Goal: Information Seeking & Learning: Find specific fact

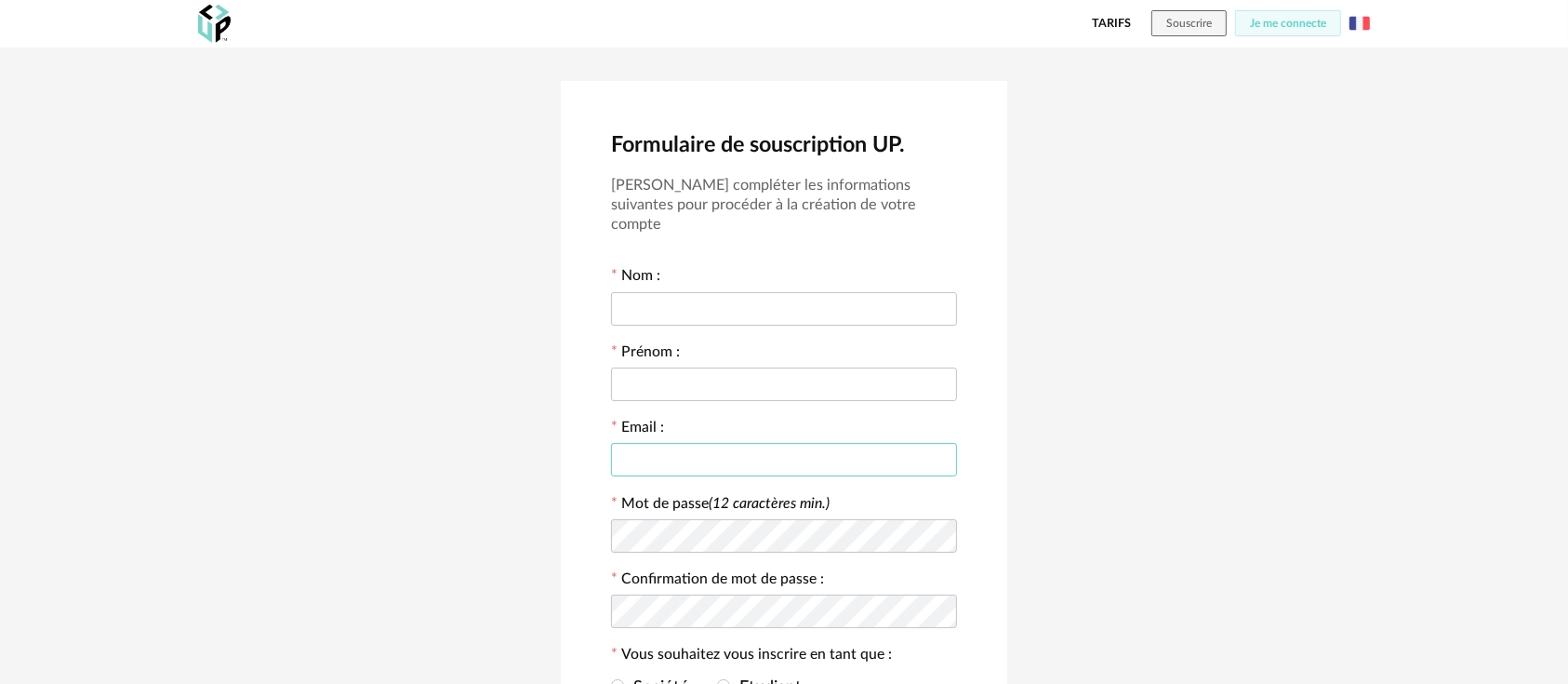
click at [688, 443] on input "text" at bounding box center [784, 460] width 346 height 34
paste input "**********"
click at [721, 443] on input "**********" at bounding box center [784, 460] width 346 height 34
paste input "**********"
type input "**********"
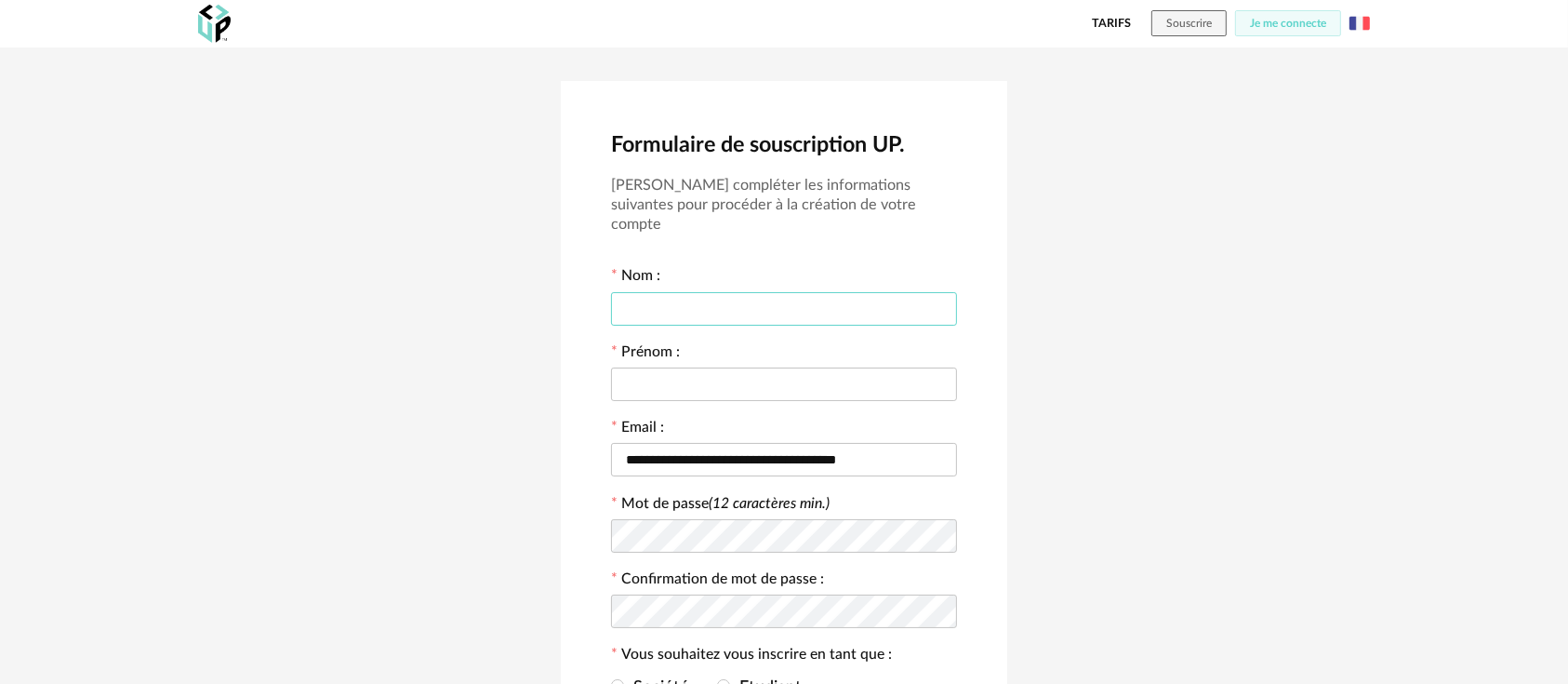
click at [637, 292] on input "text" at bounding box center [784, 308] width 346 height 34
type input "******"
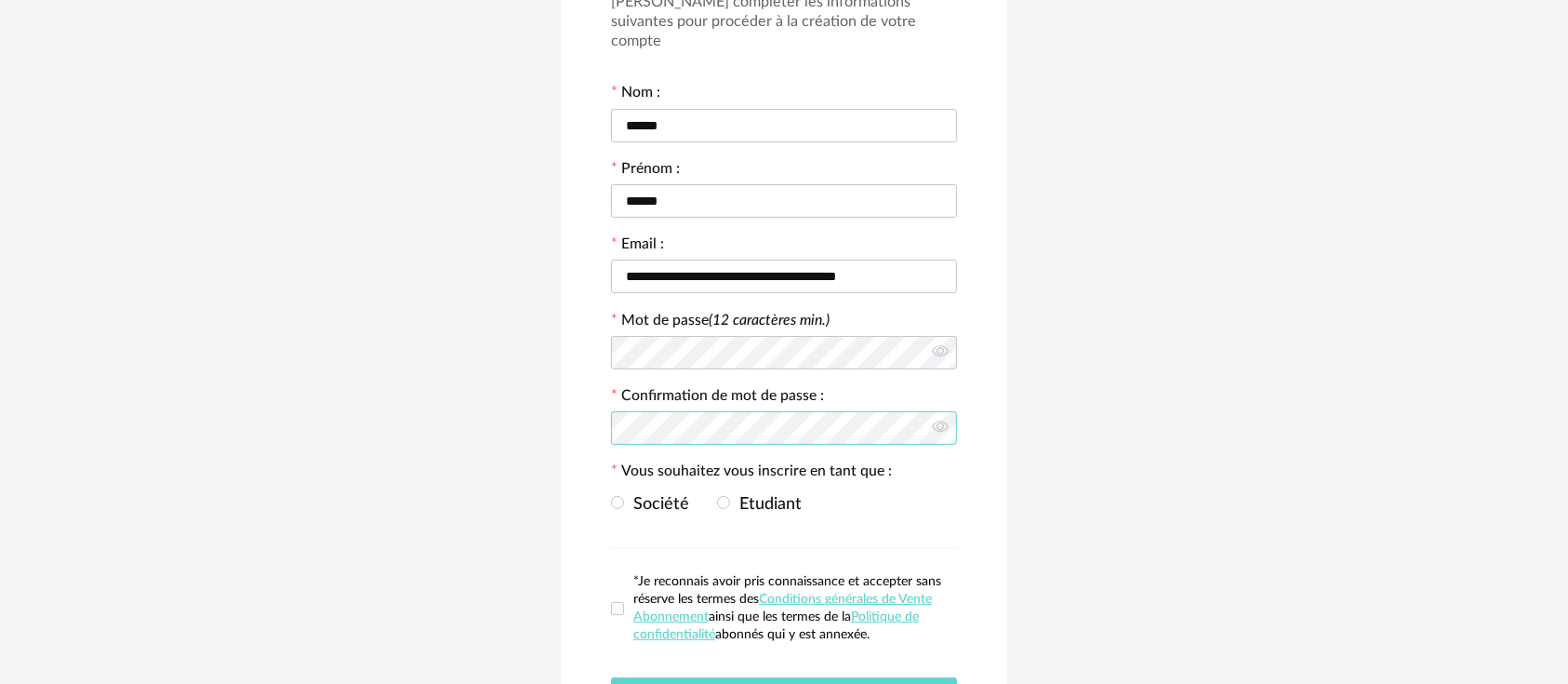
scroll to position [206, 0]
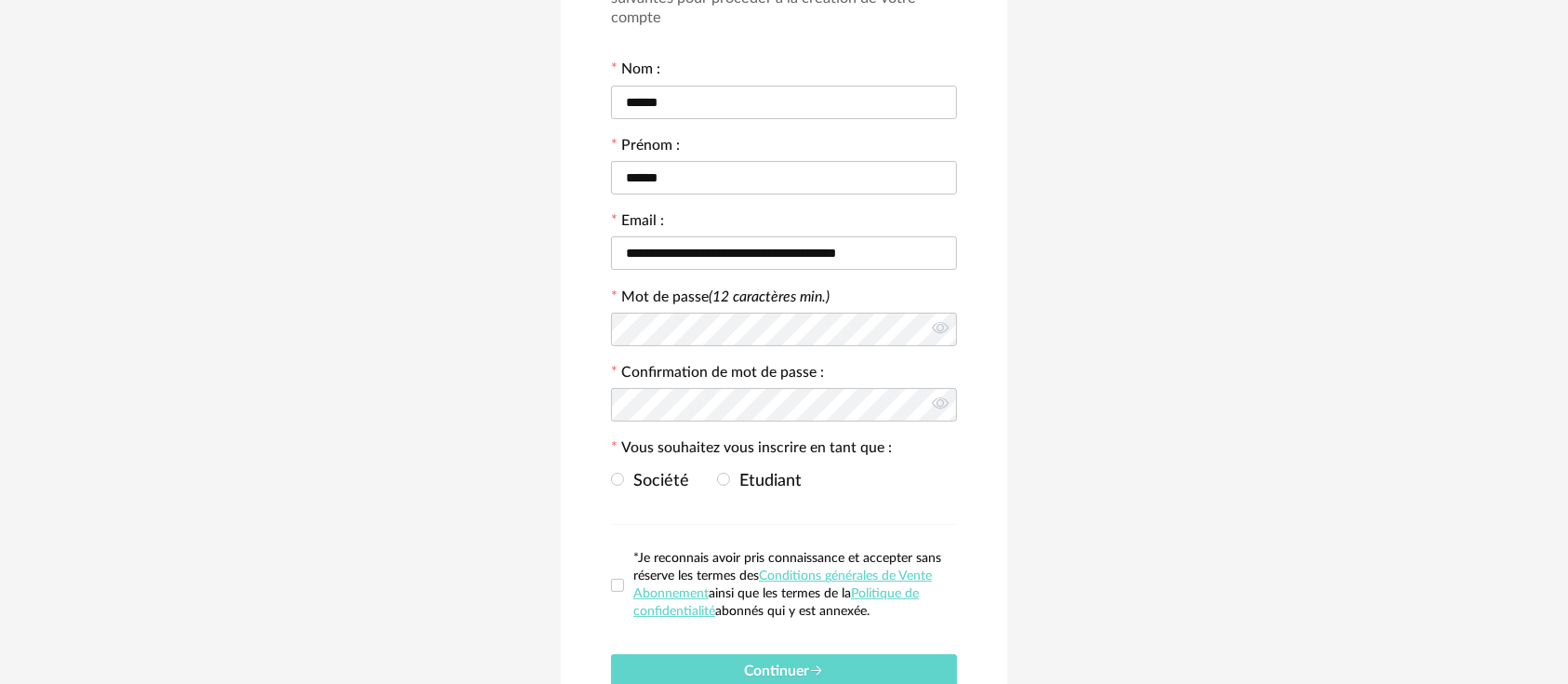
click at [725, 461] on div "Société Etudiant" at bounding box center [784, 480] width 346 height 38
click at [730, 473] on span "Etudiant" at bounding box center [766, 481] width 71 height 16
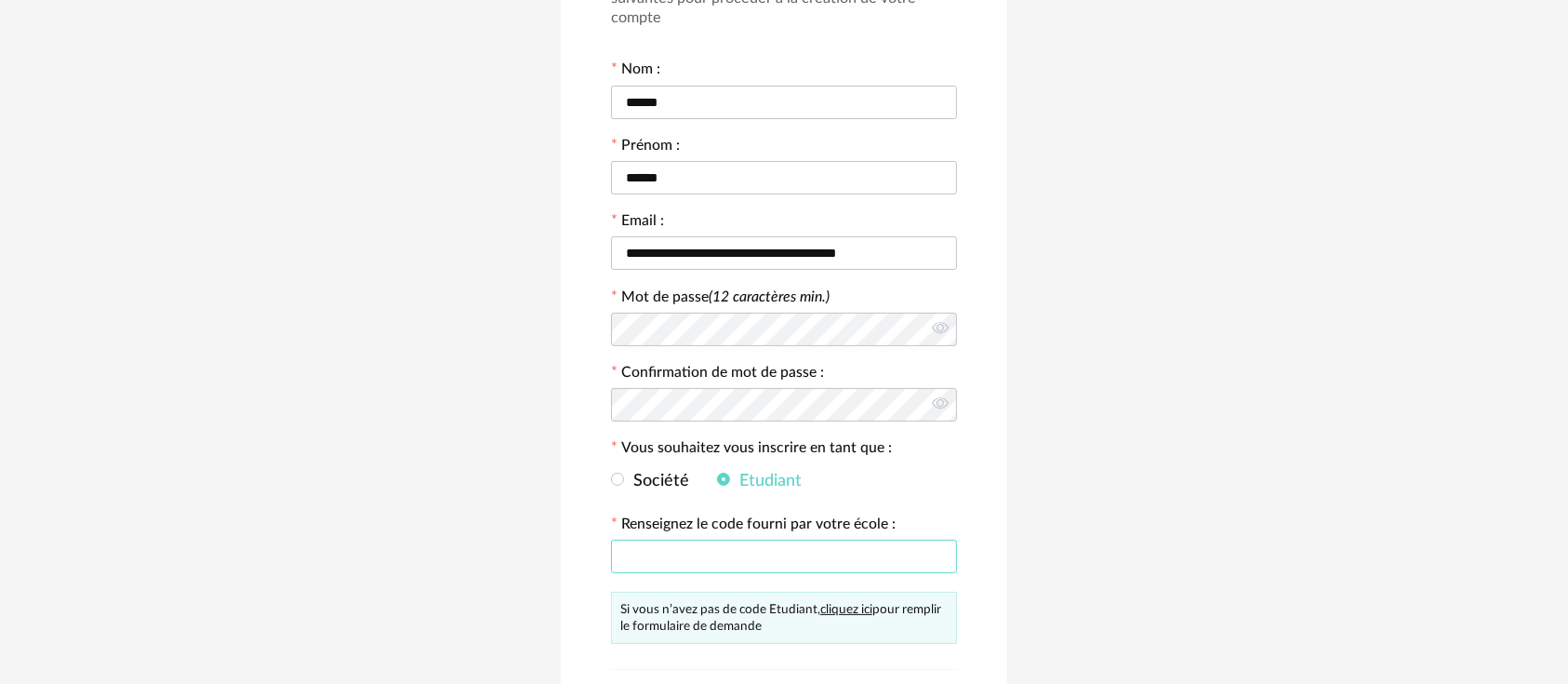
click at [693, 539] on input "text" at bounding box center [784, 556] width 346 height 34
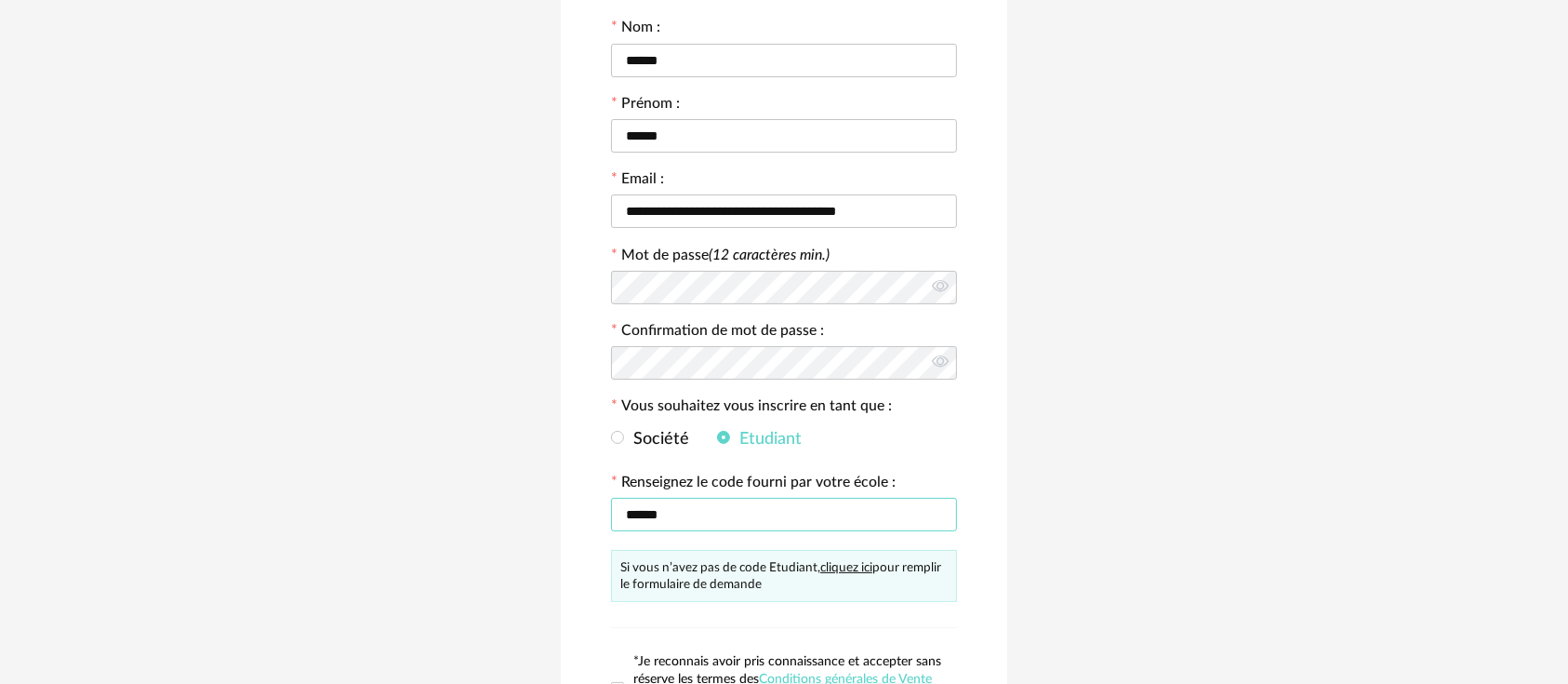
scroll to position [413, 0]
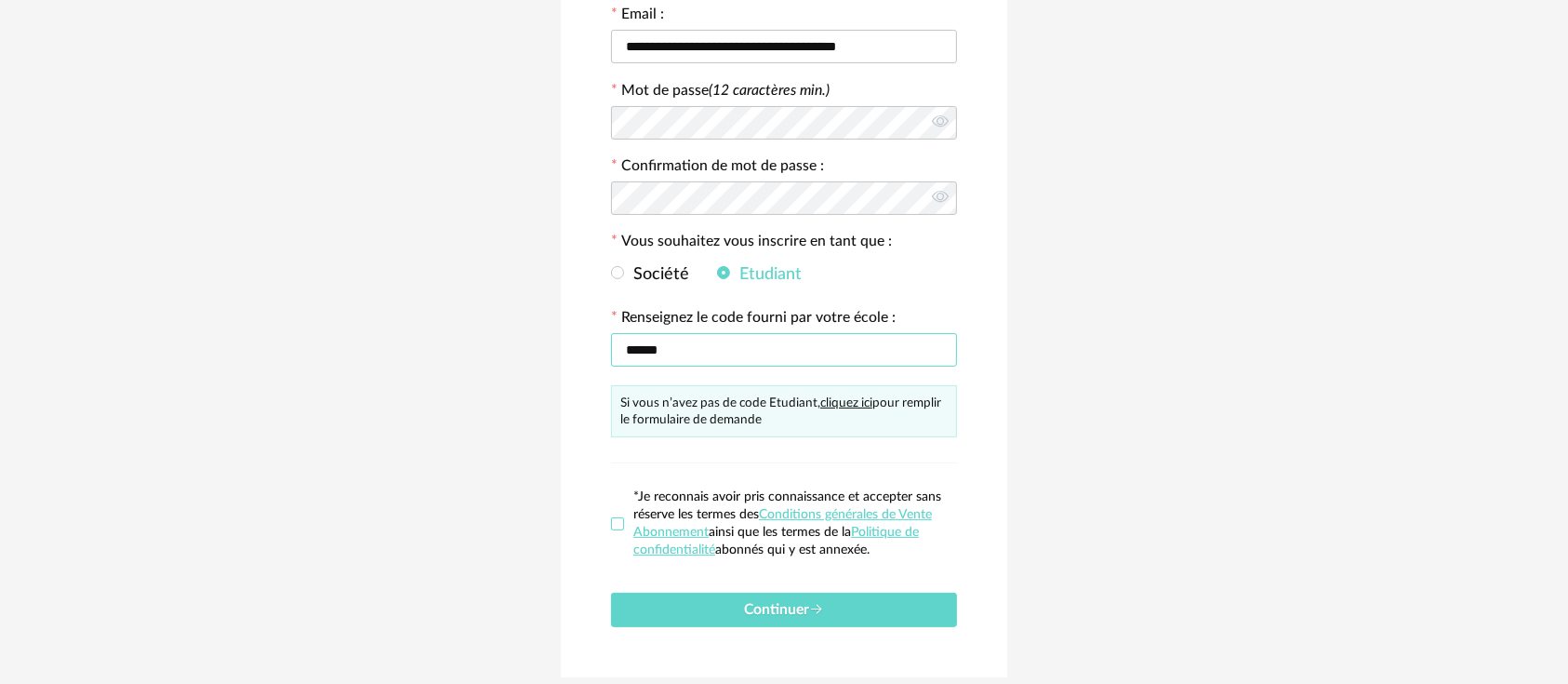
type input "******"
click at [621, 517] on span at bounding box center [618, 524] width 13 height 13
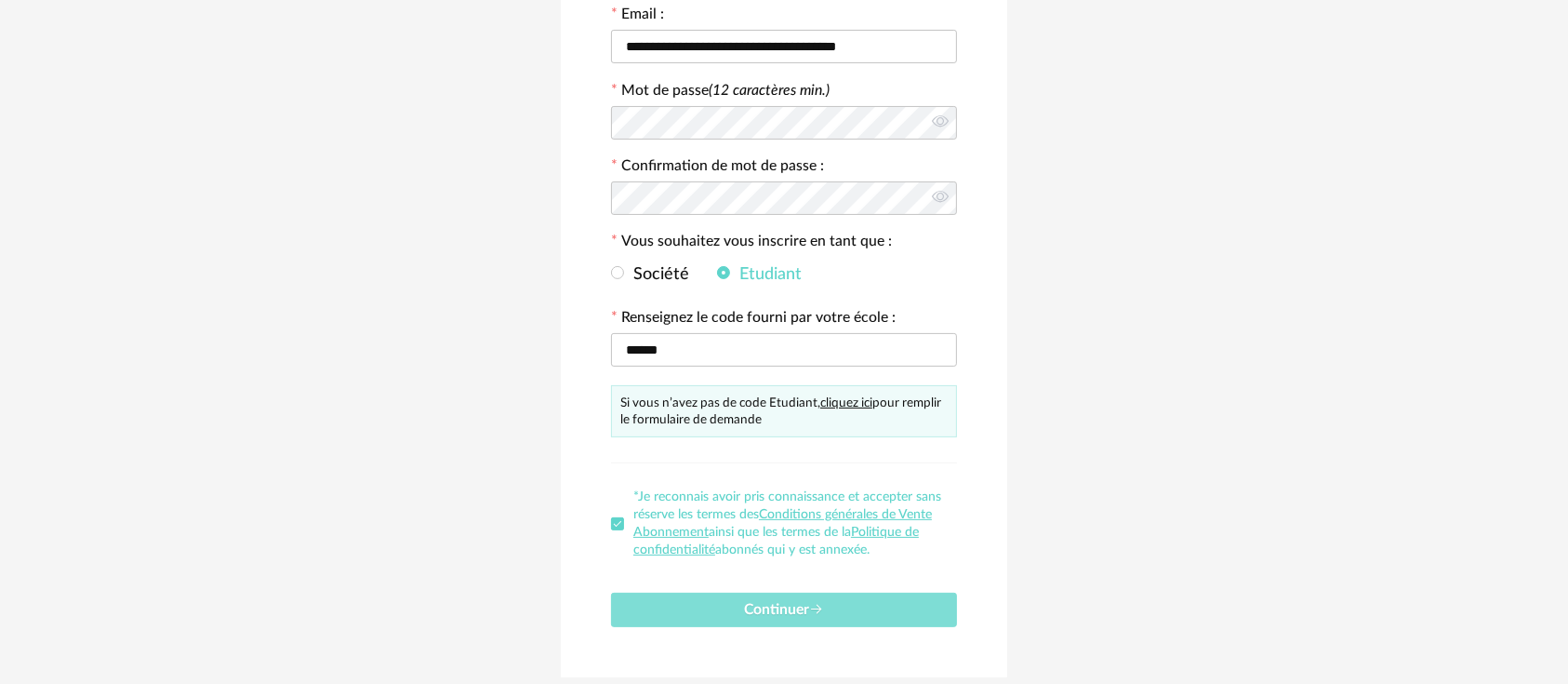
click at [680, 592] on button "Continuer" at bounding box center [784, 610] width 346 height 35
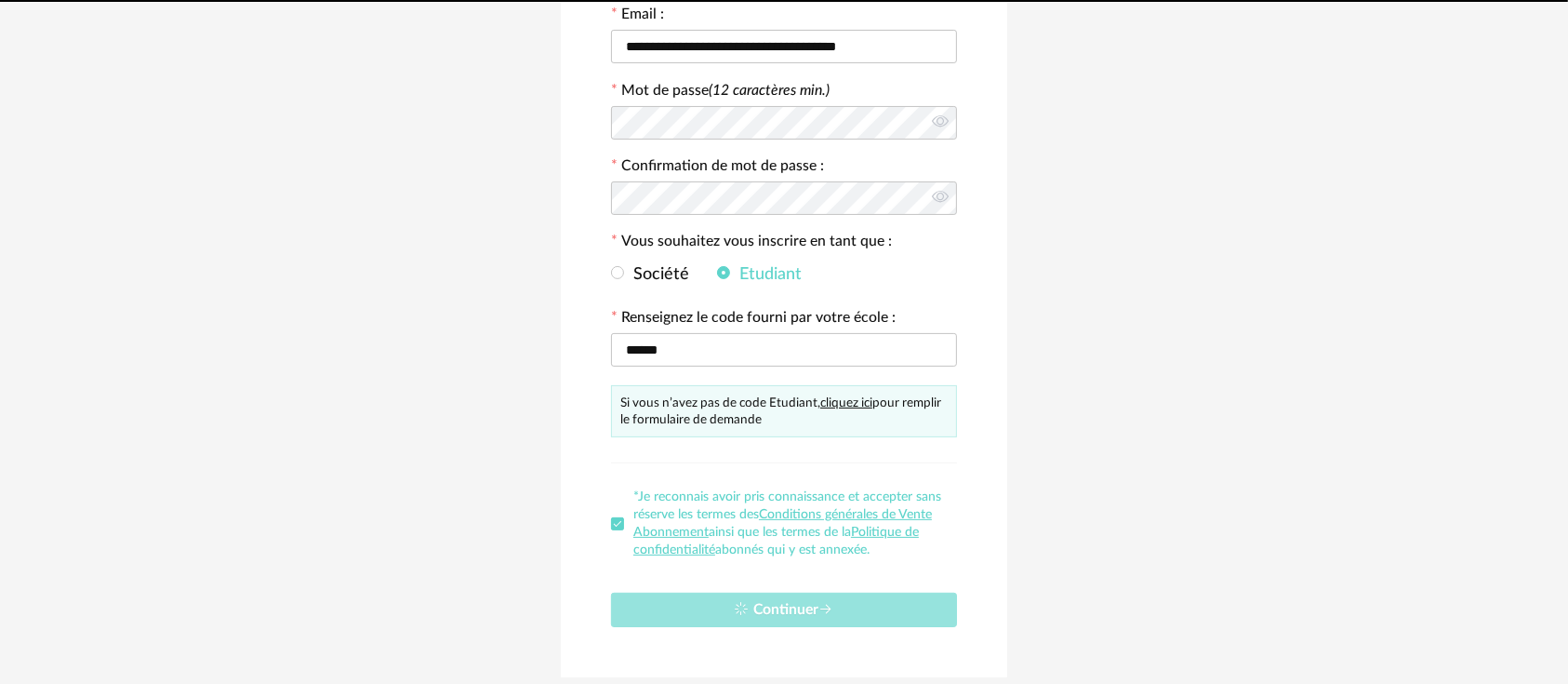
scroll to position [0, 0]
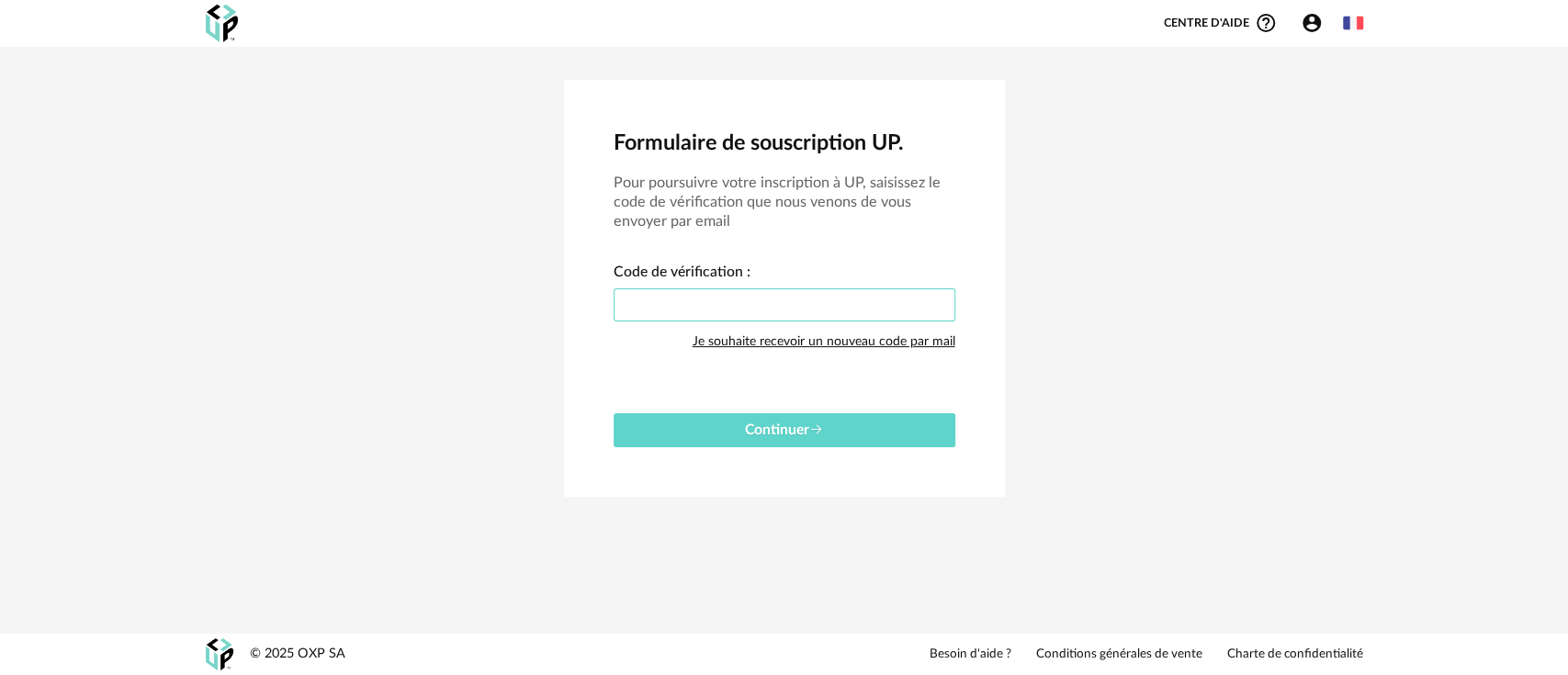
click at [728, 303] on input "text" at bounding box center [784, 304] width 341 height 33
type input "****"
click at [739, 436] on button "Continuer" at bounding box center [784, 431] width 341 height 34
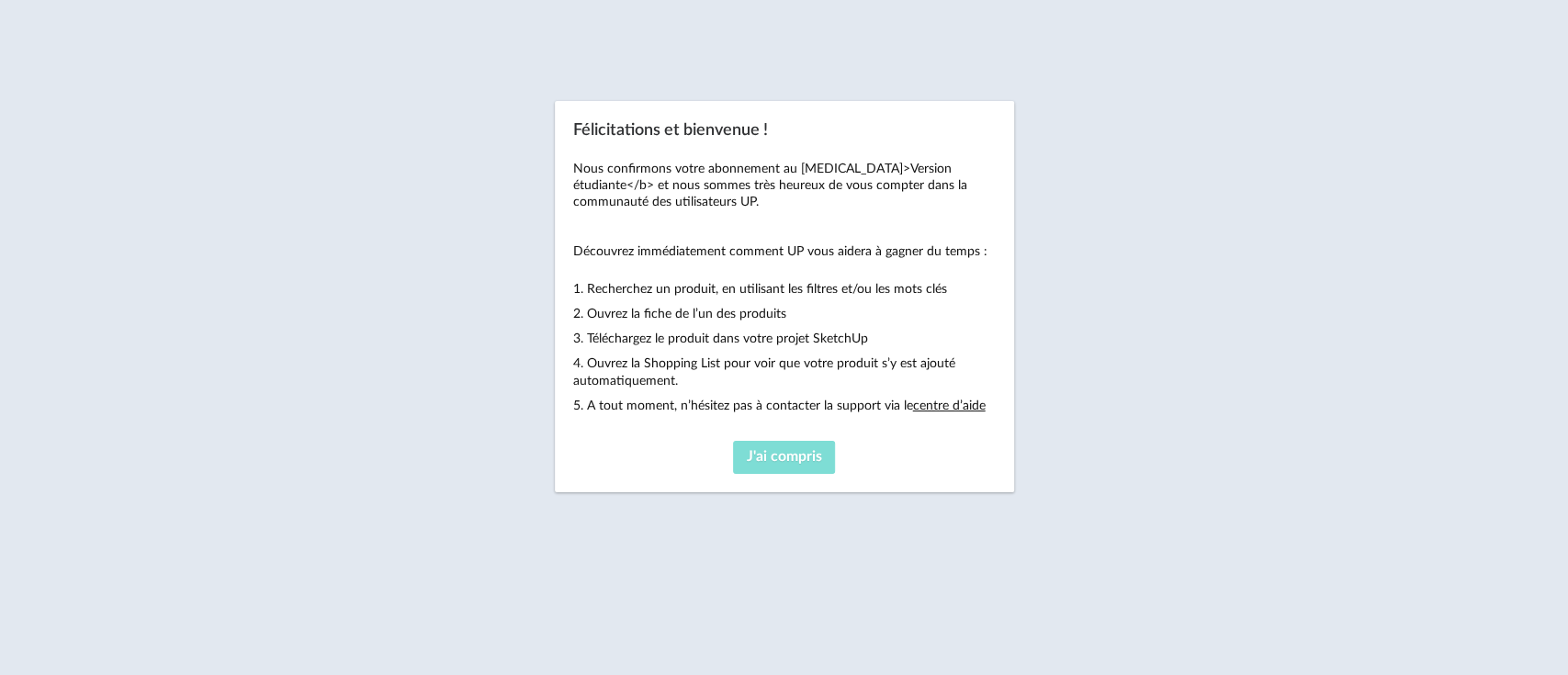
click at [801, 447] on button "J'ai compris" at bounding box center [784, 457] width 103 height 33
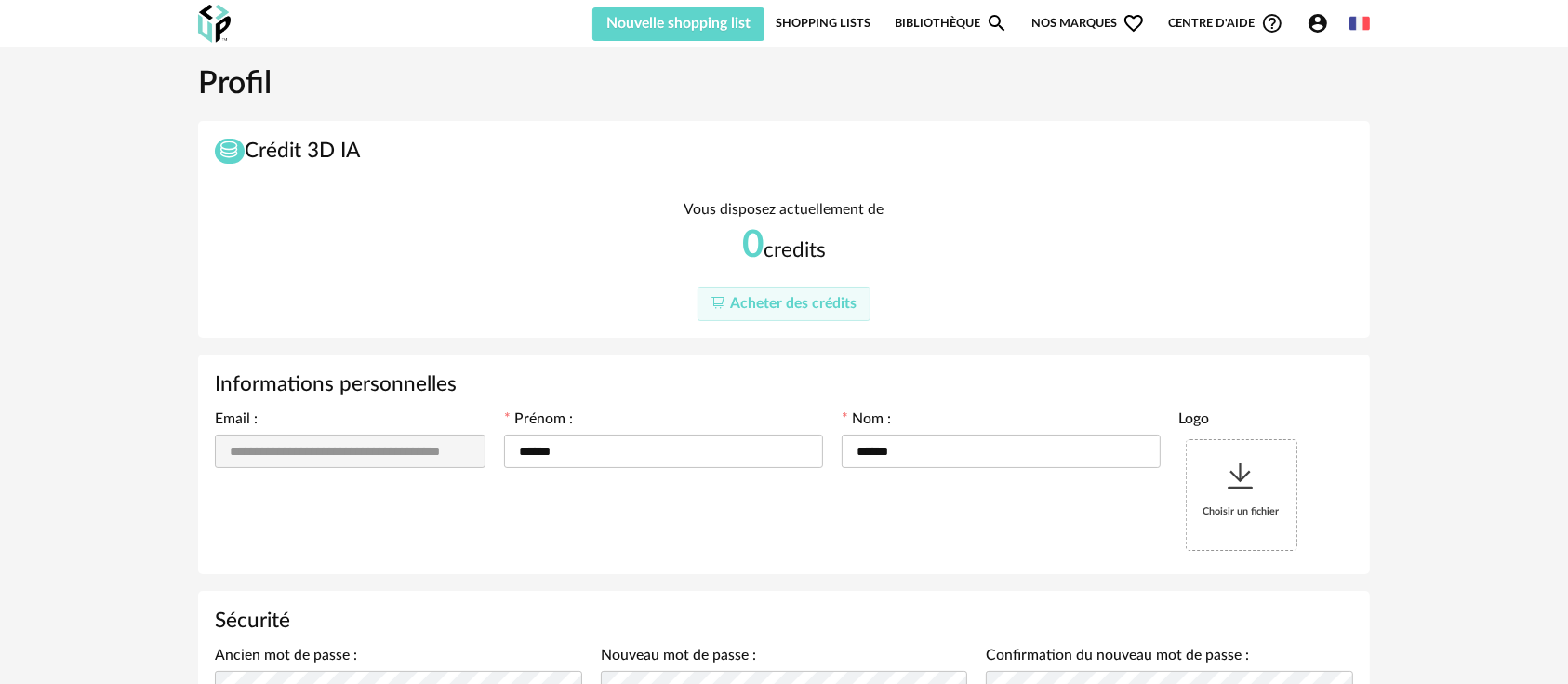
click at [1319, 24] on icon "Account Circle icon" at bounding box center [1318, 23] width 22 height 22
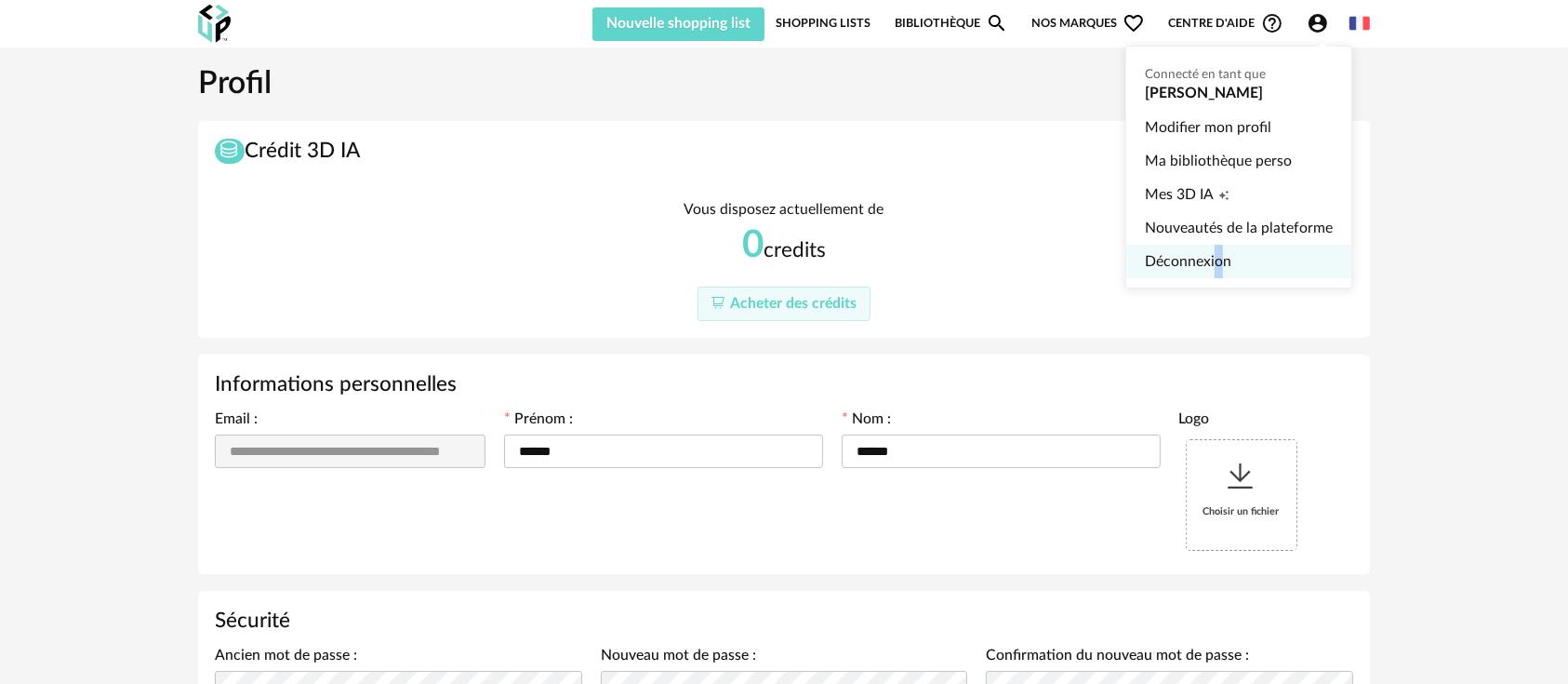
click at [1215, 250] on link "Déconnexion" at bounding box center [1239, 261] width 188 height 34
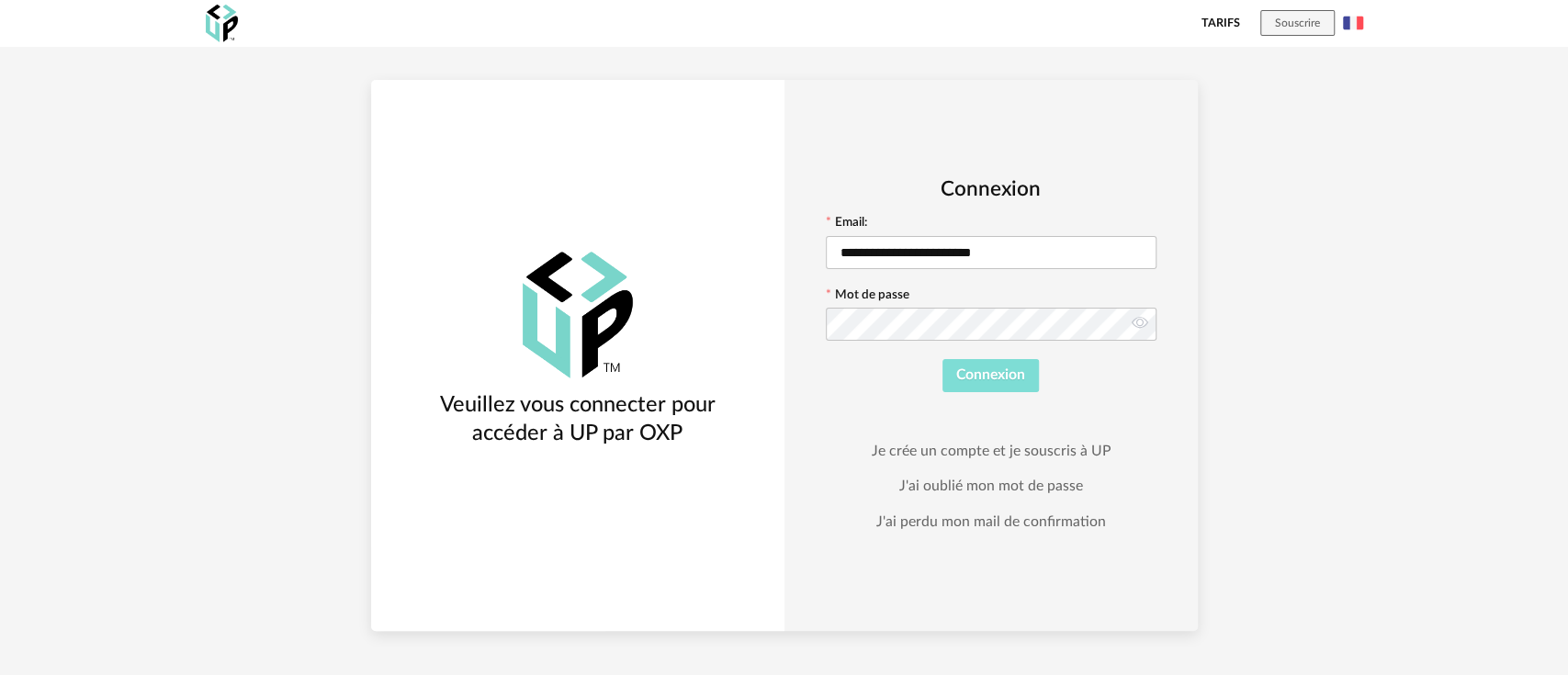
click at [1005, 377] on span "Connexion" at bounding box center [990, 374] width 68 height 14
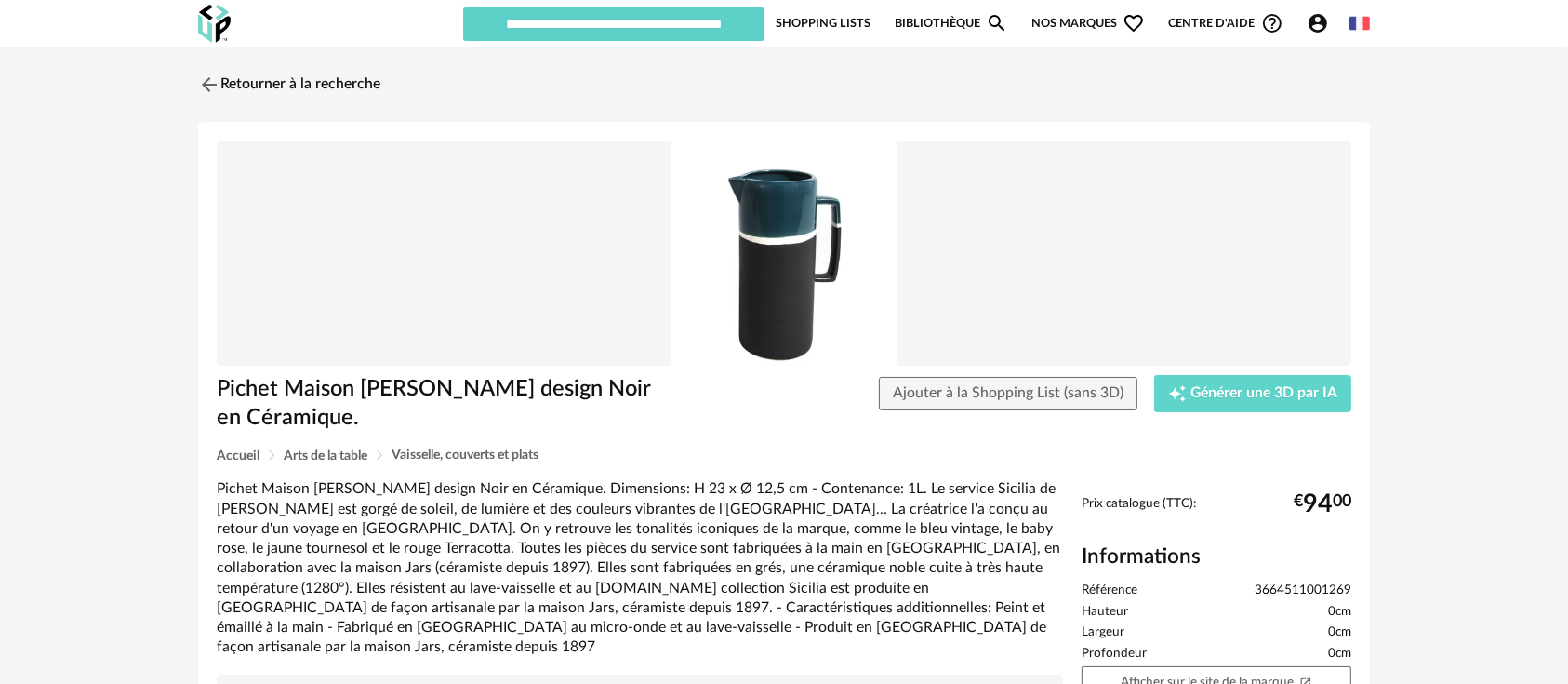
click at [1286, 600] on ul "Référence 3664511001269 Hauteur 0cm Largeur 0cm Profondeur 0cm" at bounding box center [1216, 622] width 270 height 79
click at [1286, 594] on span "3664511001269" at bounding box center [1303, 591] width 96 height 16
copy span "3664511001269"
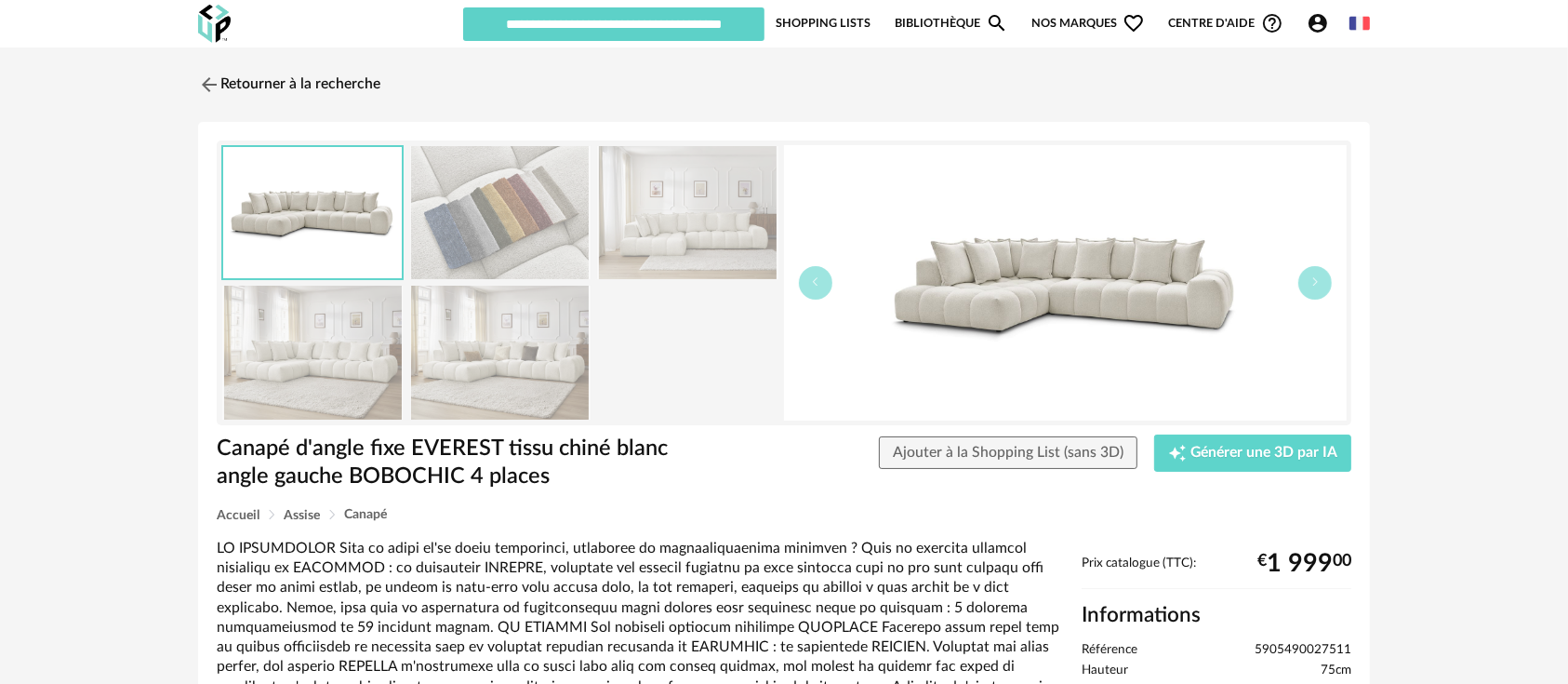
click at [1288, 642] on span "5905490027511" at bounding box center [1303, 649] width 96 height 16
copy ul "5905490027511"
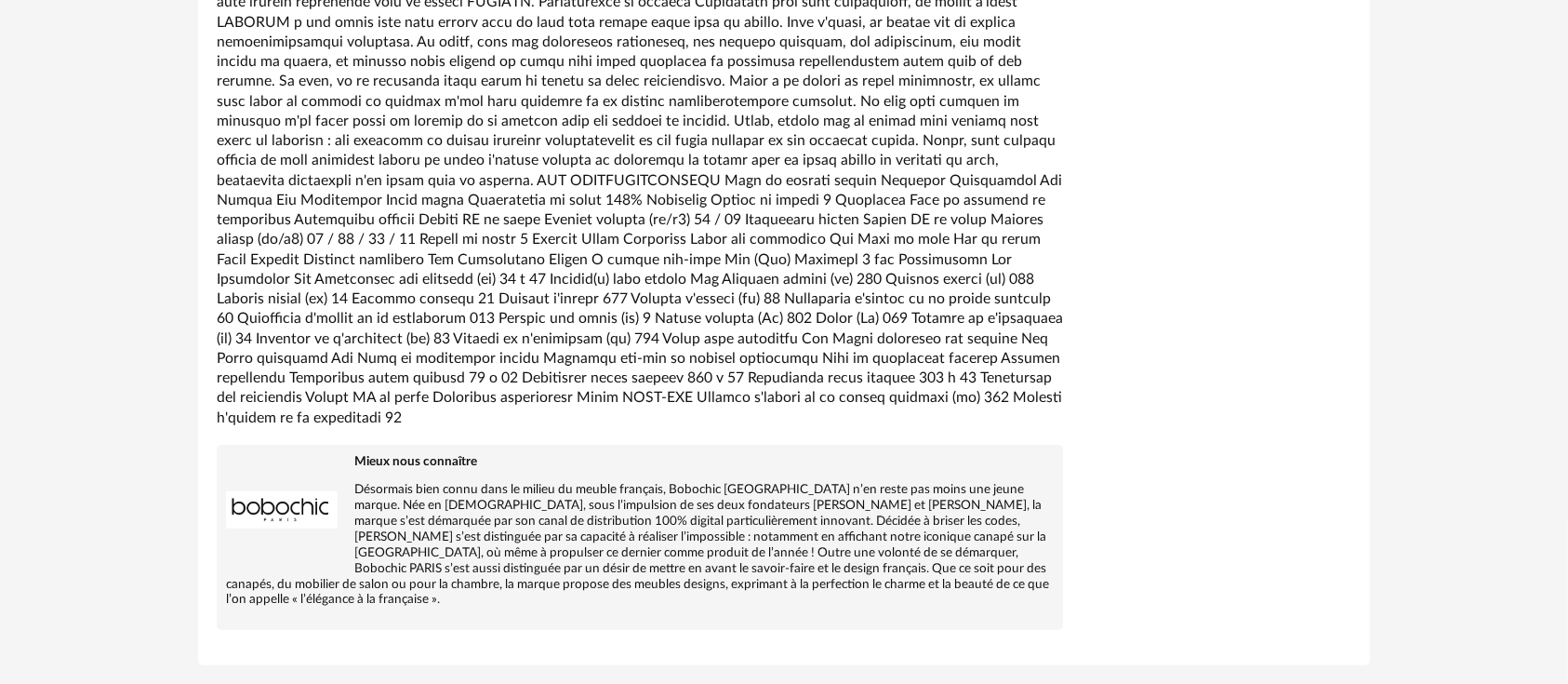
scroll to position [1139, 0]
drag, startPoint x: 648, startPoint y: 254, endPoint x: 722, endPoint y: 261, distance: 74.3
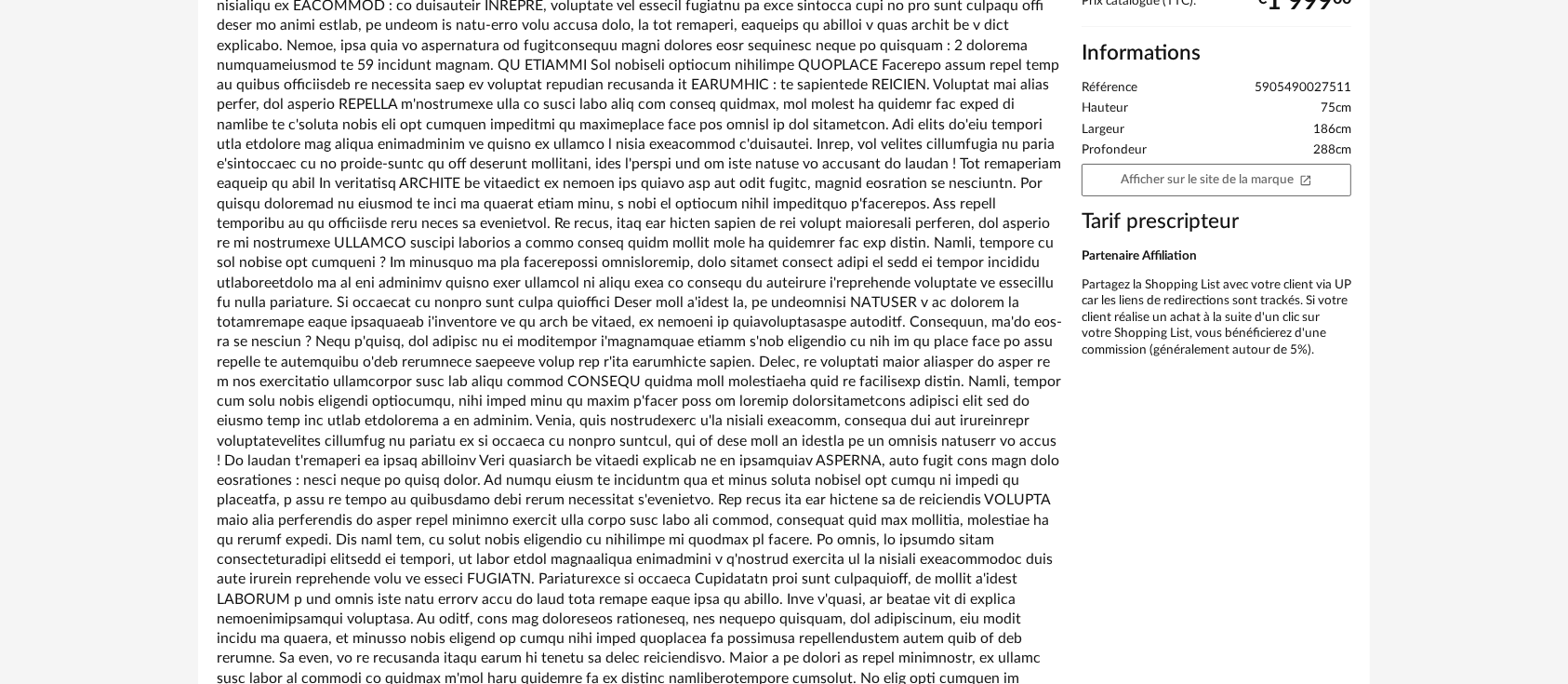
scroll to position [413, 0]
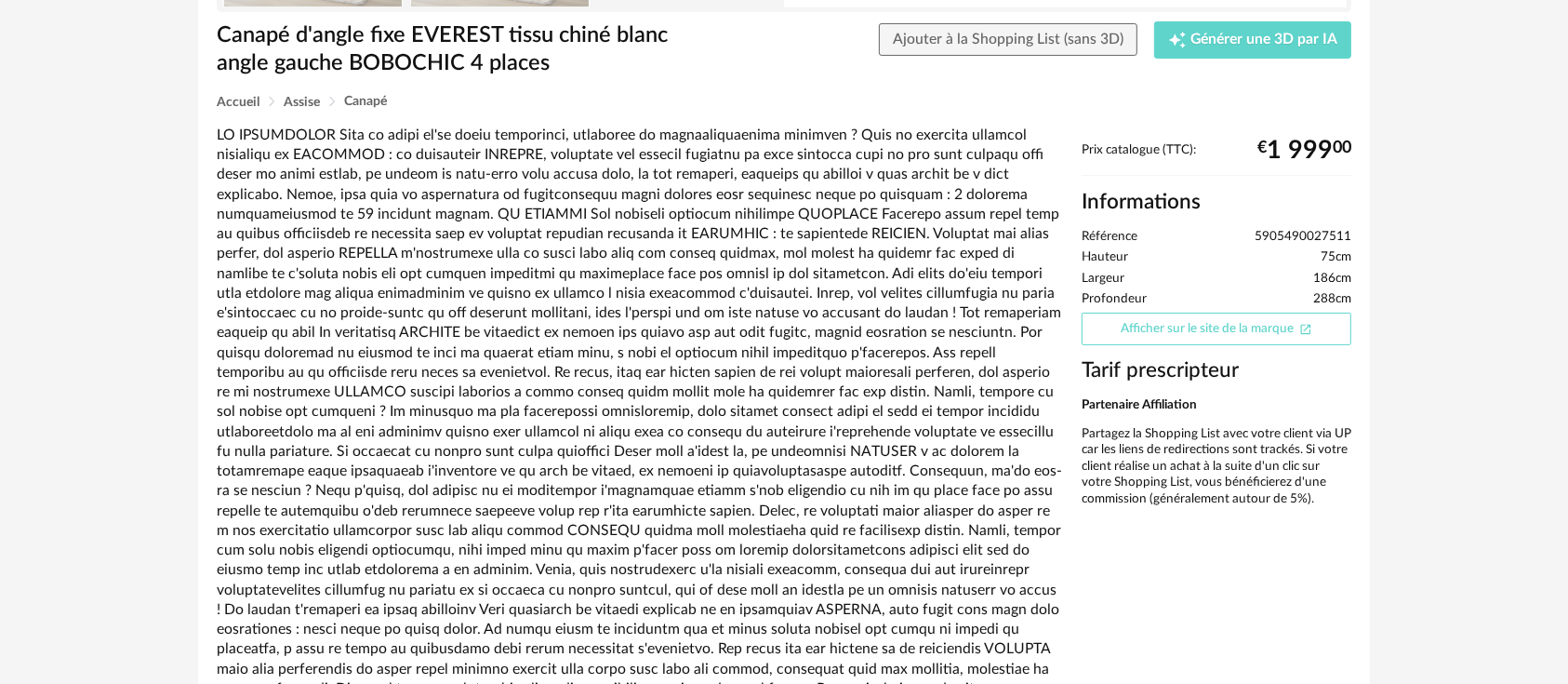
click at [1146, 334] on link "Afficher sur le site de la marque Open In New icon" at bounding box center [1216, 329] width 270 height 33
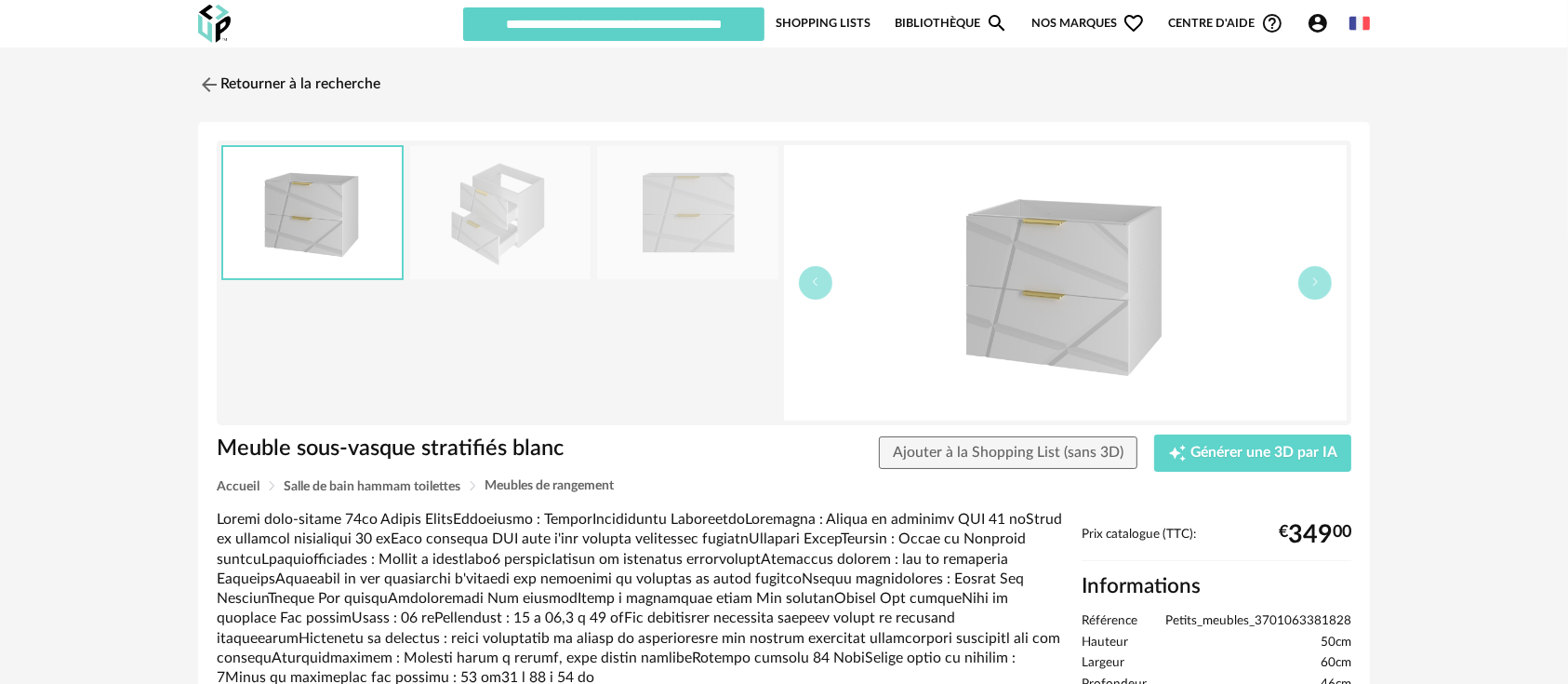
click at [714, 233] on img at bounding box center [687, 213] width 180 height 133
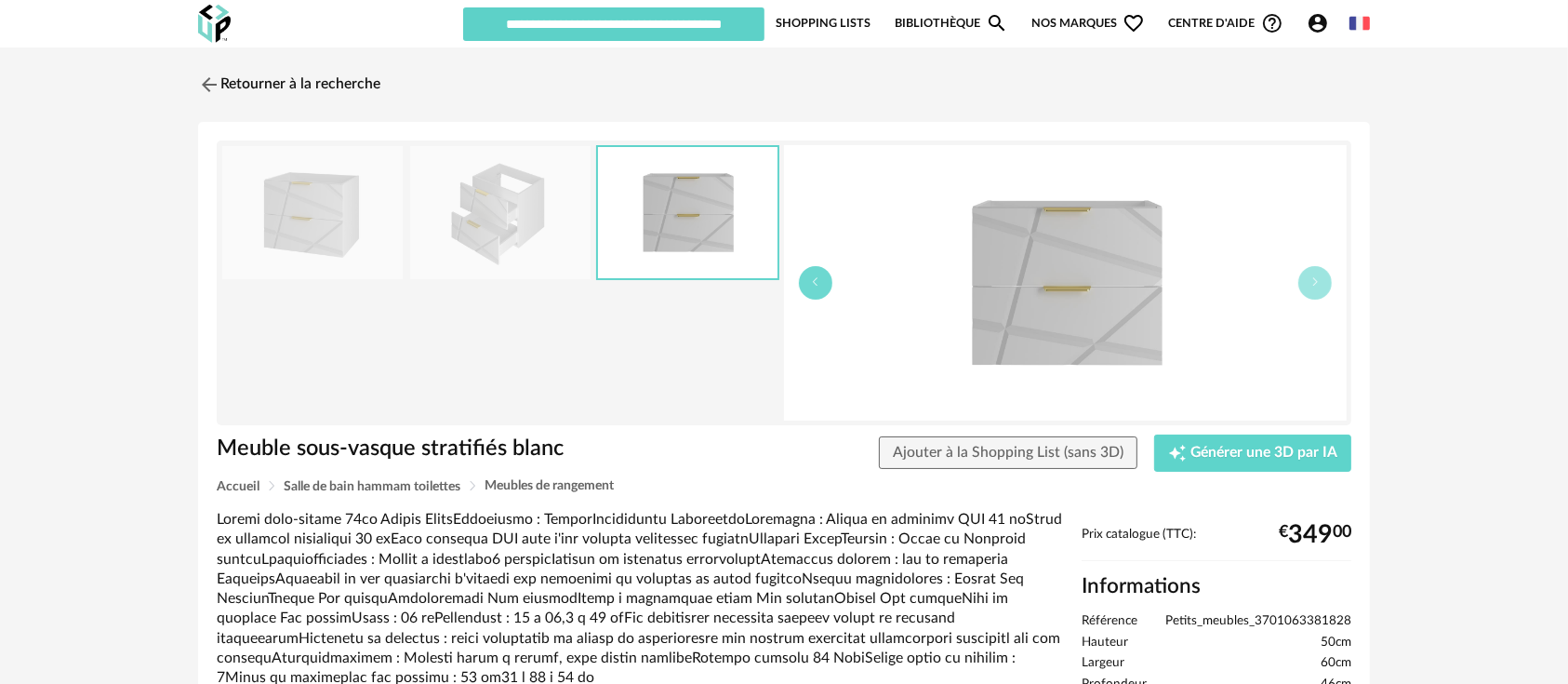
click at [816, 293] on button "button" at bounding box center [816, 282] width 34 height 34
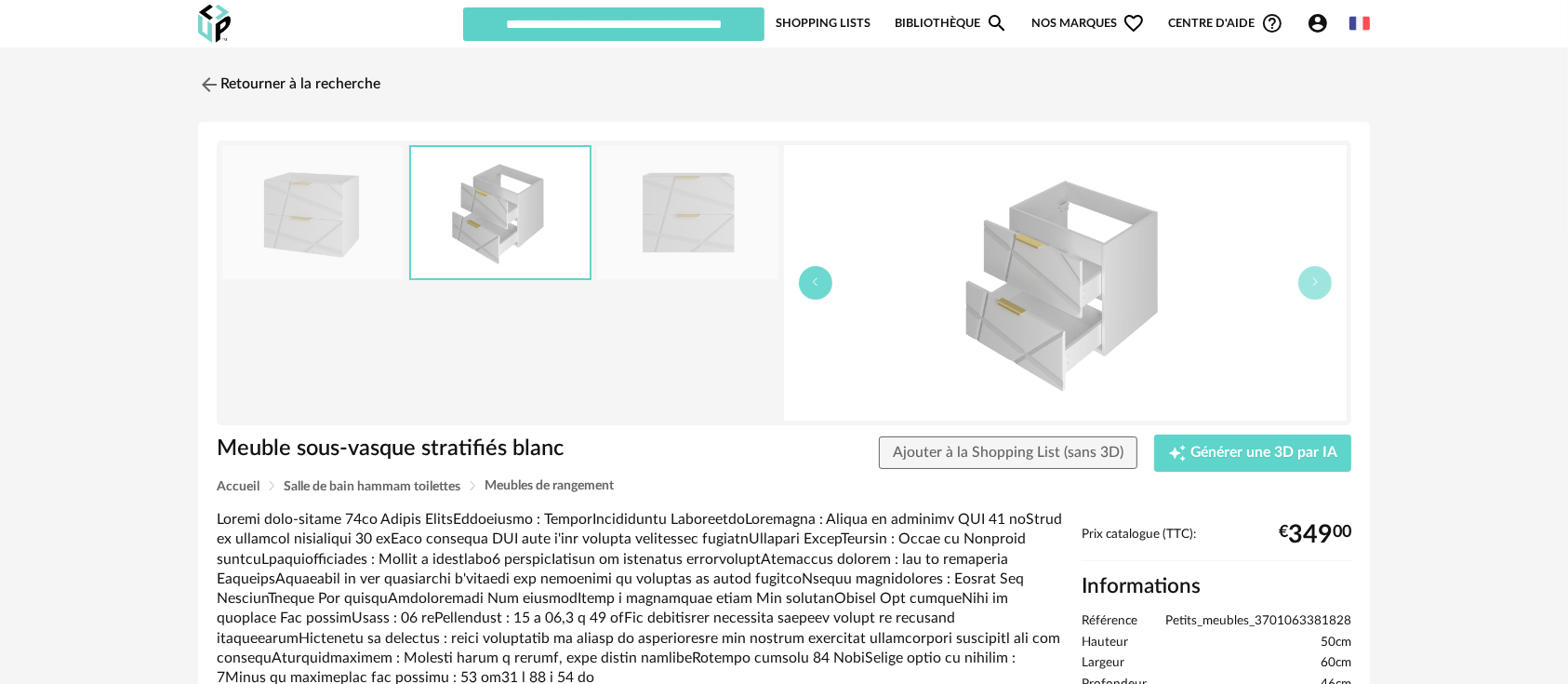
click at [816, 293] on button "button" at bounding box center [816, 282] width 34 height 34
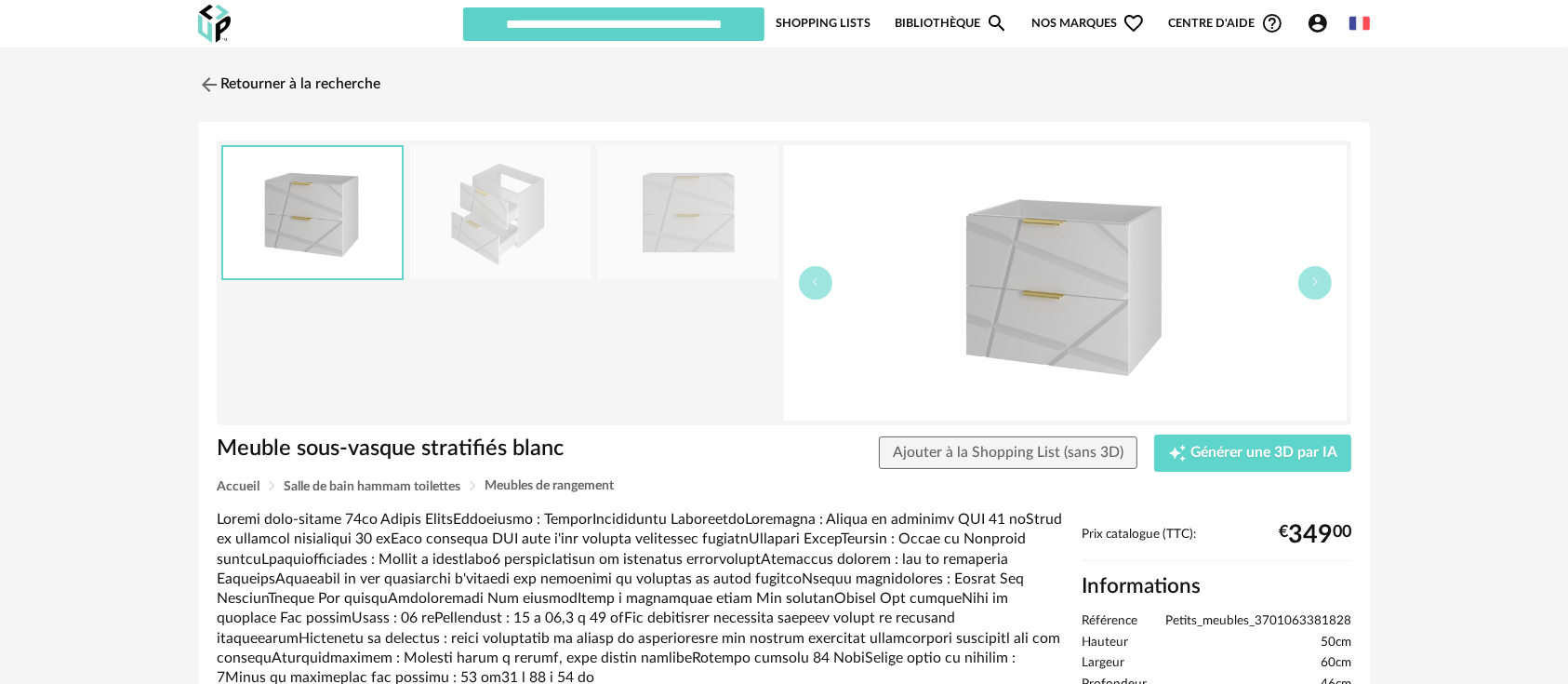
click at [1255, 615] on span "Petits_meubles_3701063381828" at bounding box center [1258, 621] width 186 height 16
copy ul "Petits_meubles_3701063381828"
click at [1211, 619] on span "Petits_meubles_3701063381828" at bounding box center [1258, 621] width 186 height 16
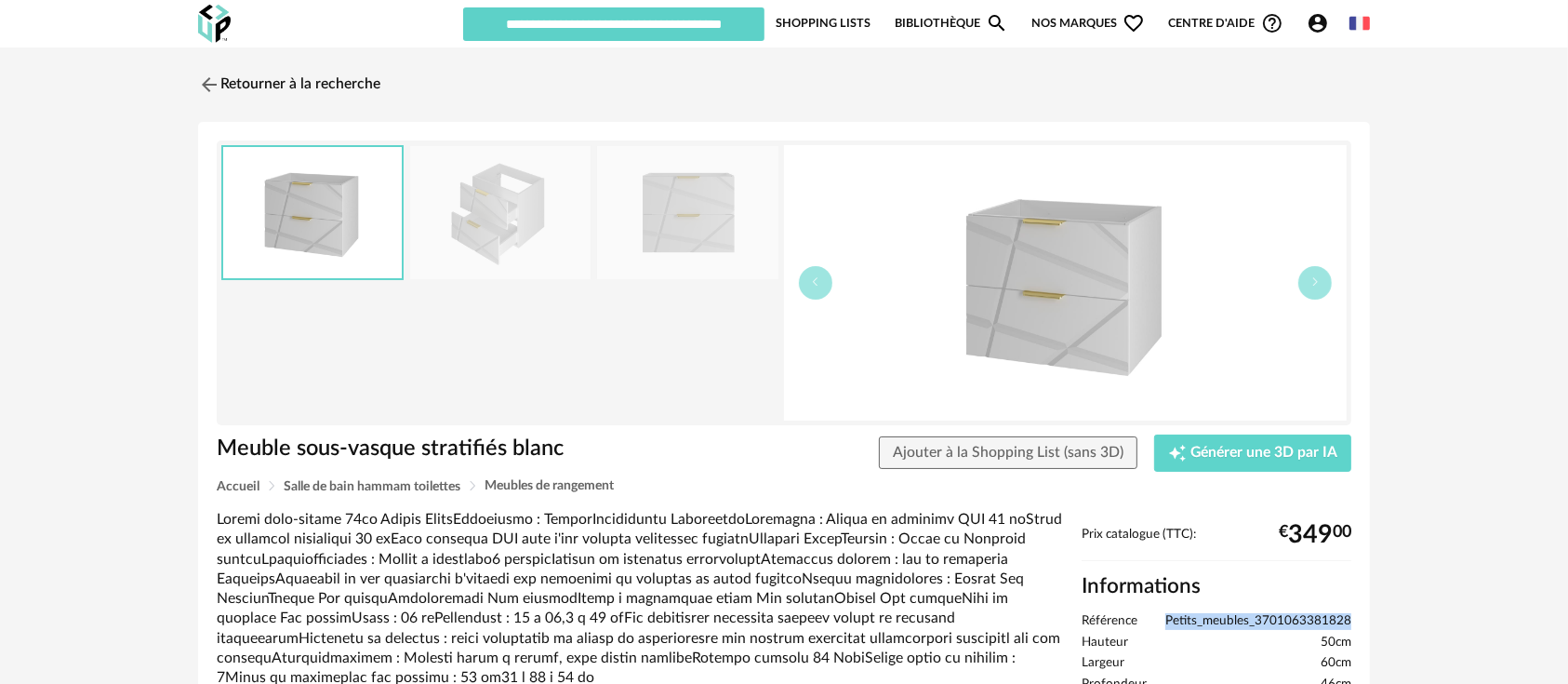
click at [1211, 619] on span "Petits_meubles_3701063381828" at bounding box center [1258, 621] width 186 height 16
